Goal: Transaction & Acquisition: Book appointment/travel/reservation

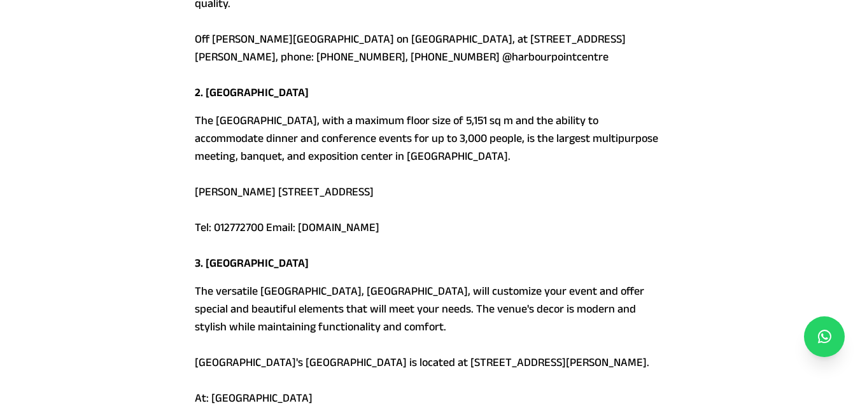
click at [366, 290] on p "The versatile [GEOGRAPHIC_DATA], [GEOGRAPHIC_DATA], will customize your event a…" at bounding box center [430, 353] width 470 height 143
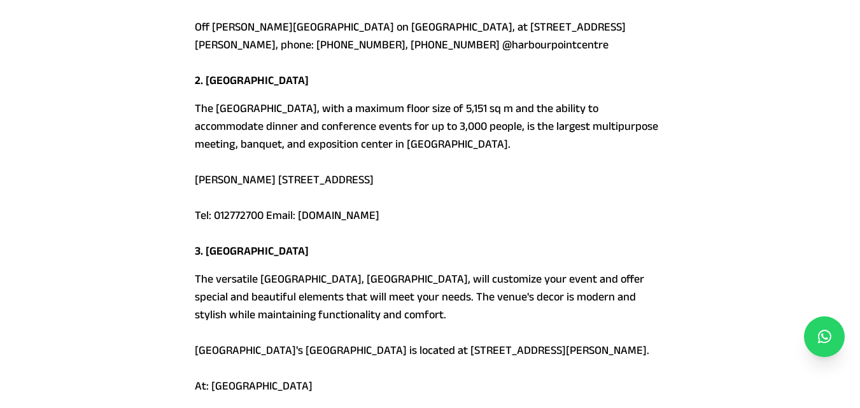
click at [366, 290] on p "The versatile [GEOGRAPHIC_DATA], [GEOGRAPHIC_DATA], will customize your event a…" at bounding box center [430, 341] width 470 height 143
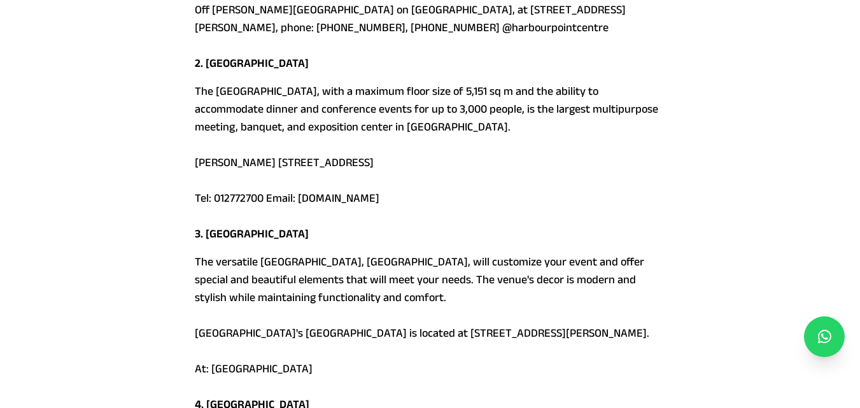
click at [366, 290] on p "The versatile [GEOGRAPHIC_DATA], [GEOGRAPHIC_DATA], will customize your event a…" at bounding box center [430, 324] width 470 height 143
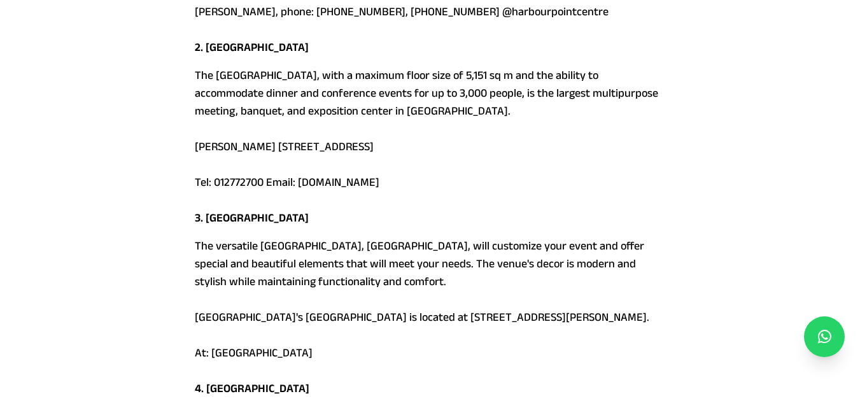
click at [366, 290] on p "The versatile Balmoral Convention Centre, Federal Palace, will customize your e…" at bounding box center [430, 308] width 470 height 143
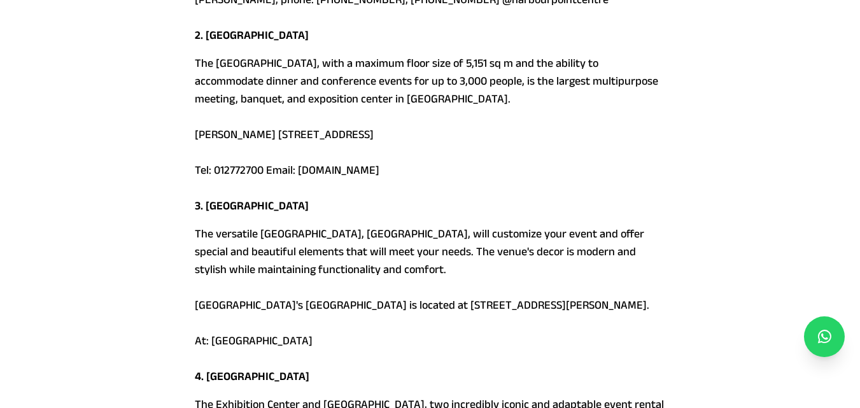
click at [366, 290] on p "The versatile Balmoral Convention Centre, Federal Palace, will customize your e…" at bounding box center [430, 296] width 470 height 143
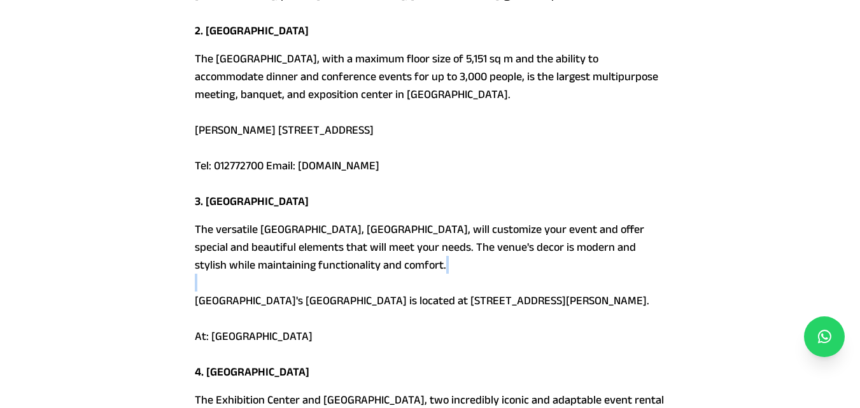
click at [366, 290] on p "The versatile Balmoral Convention Centre, Federal Palace, will customize your e…" at bounding box center [430, 291] width 470 height 143
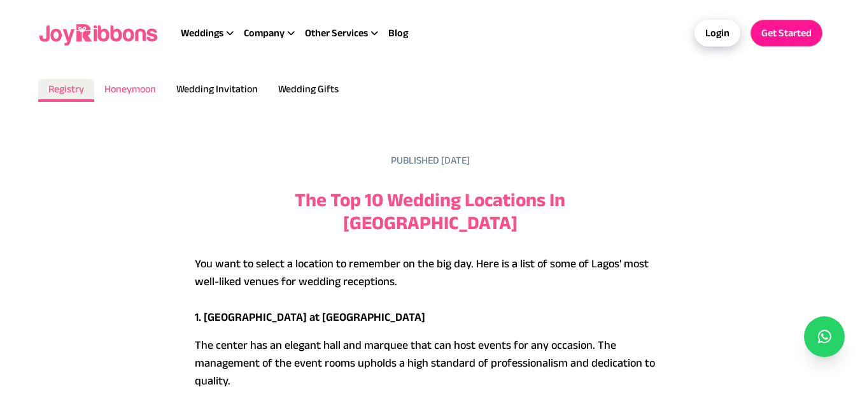
click at [130, 83] on li "Honeymoon" at bounding box center [130, 90] width 72 height 23
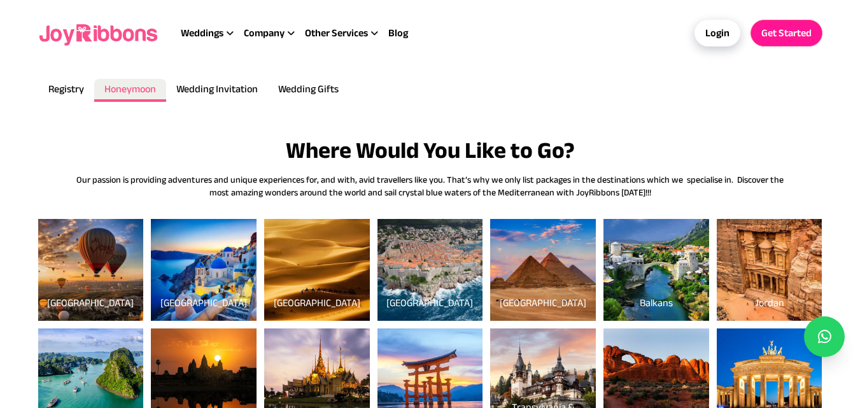
click at [73, 260] on link "Turkey" at bounding box center [91, 275] width 106 height 92
